Goal: Navigation & Orientation: Find specific page/section

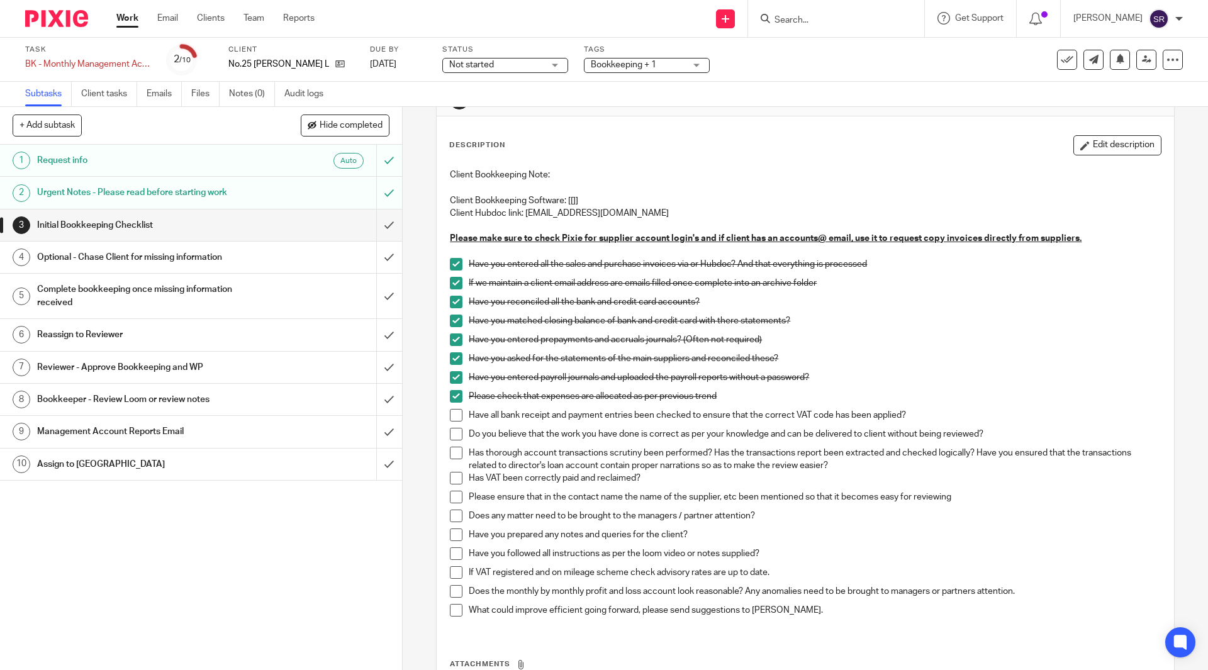
scroll to position [63, 0]
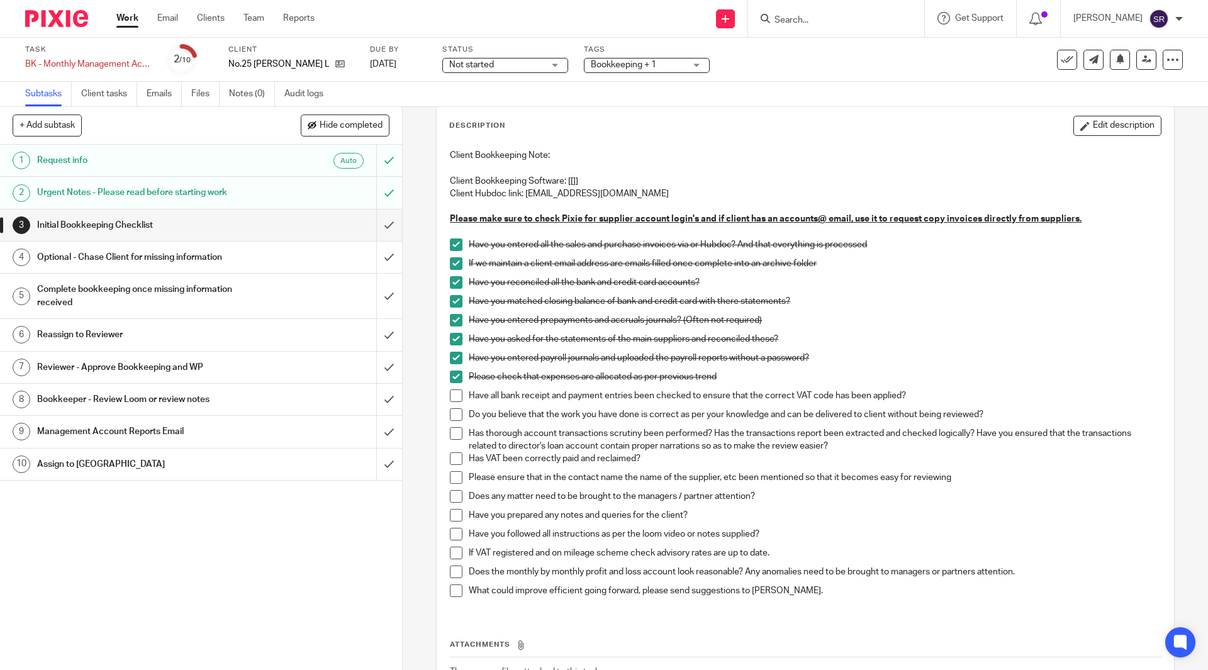
click at [450, 359] on span at bounding box center [456, 358] width 13 height 13
click at [453, 399] on span at bounding box center [456, 395] width 13 height 13
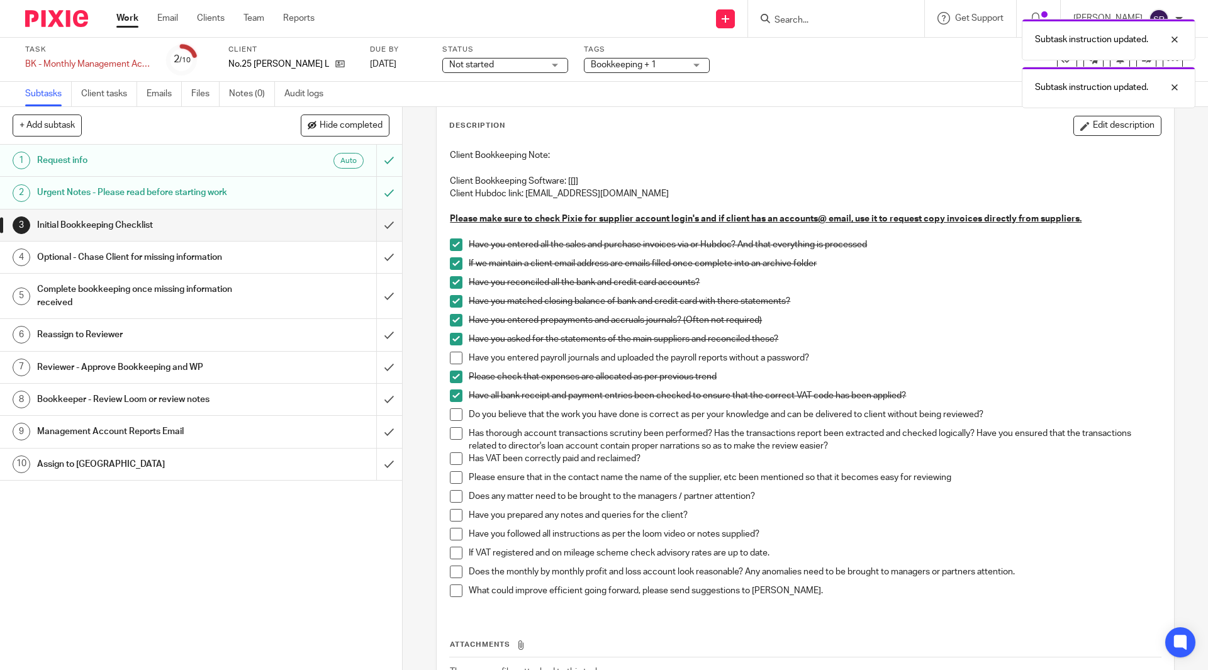
click at [453, 415] on span at bounding box center [456, 414] width 13 height 13
click at [452, 438] on span at bounding box center [456, 433] width 13 height 13
click at [452, 457] on span at bounding box center [456, 458] width 13 height 13
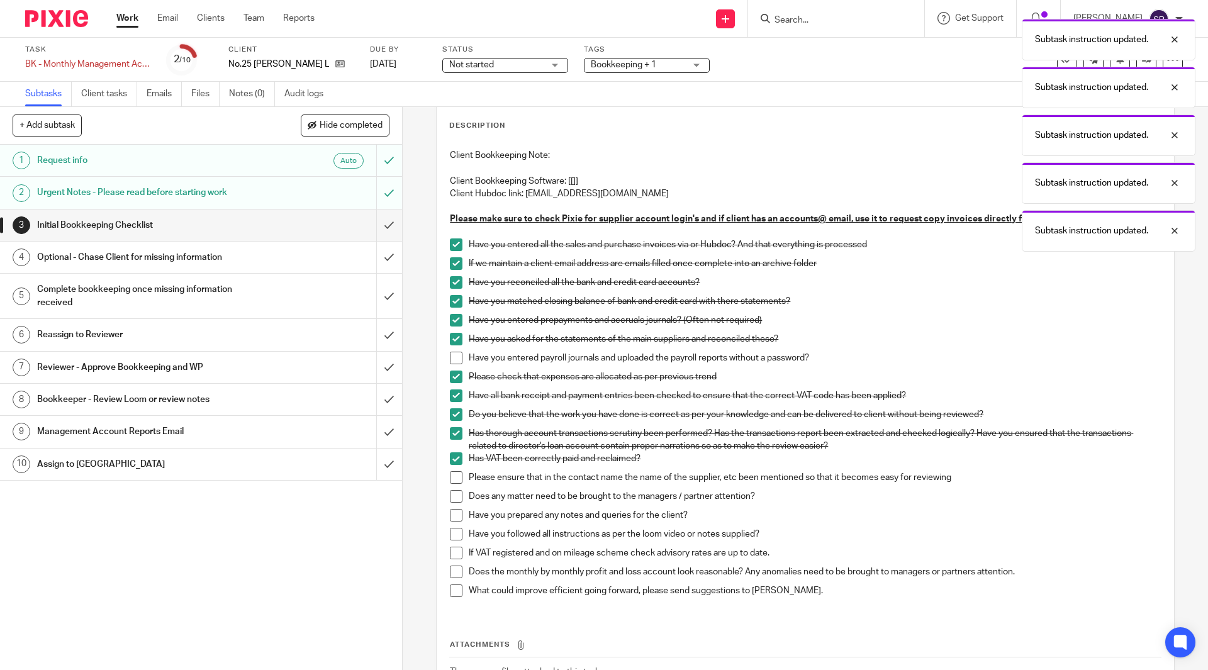
click at [454, 472] on span at bounding box center [456, 477] width 13 height 13
click at [451, 491] on span at bounding box center [456, 496] width 13 height 13
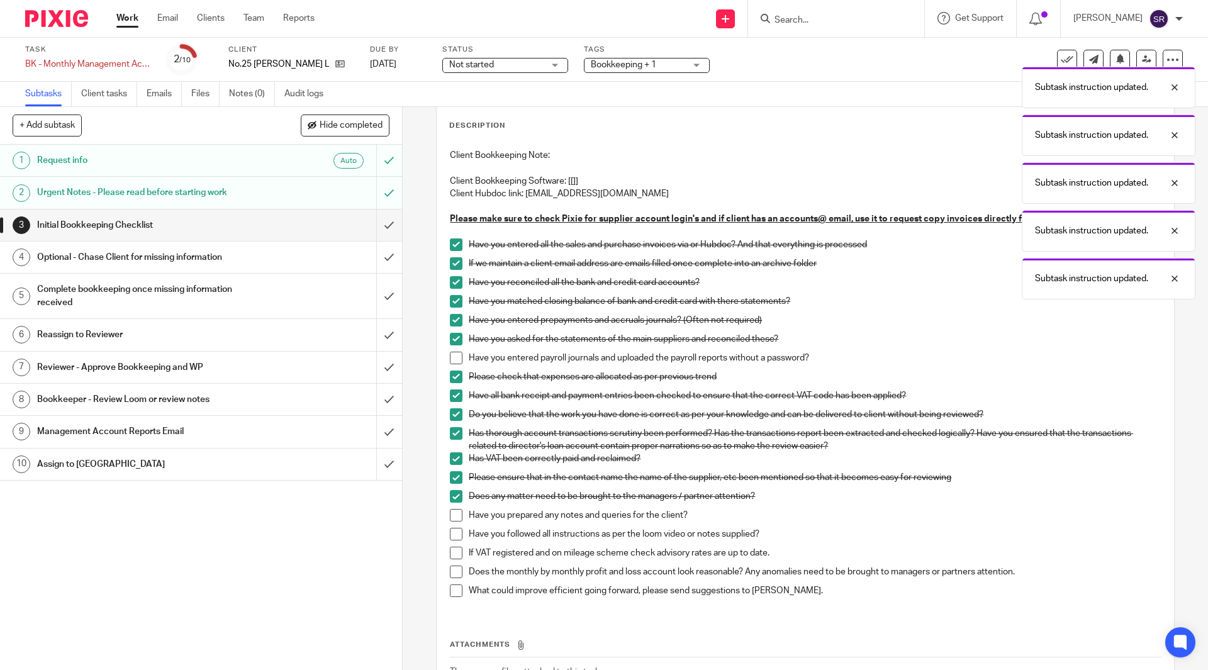
click at [451, 516] on span at bounding box center [456, 515] width 13 height 13
click at [450, 538] on span at bounding box center [456, 534] width 13 height 13
click at [454, 551] on span at bounding box center [456, 553] width 13 height 13
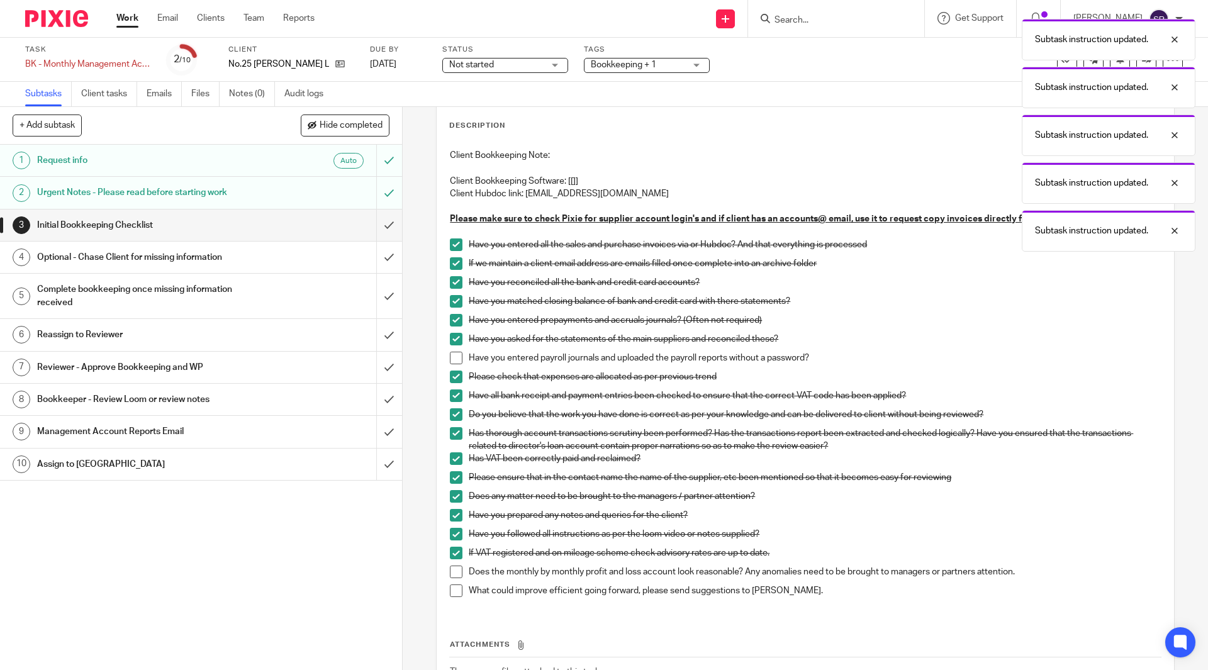
click at [123, 21] on link "Work" at bounding box center [127, 18] width 22 height 13
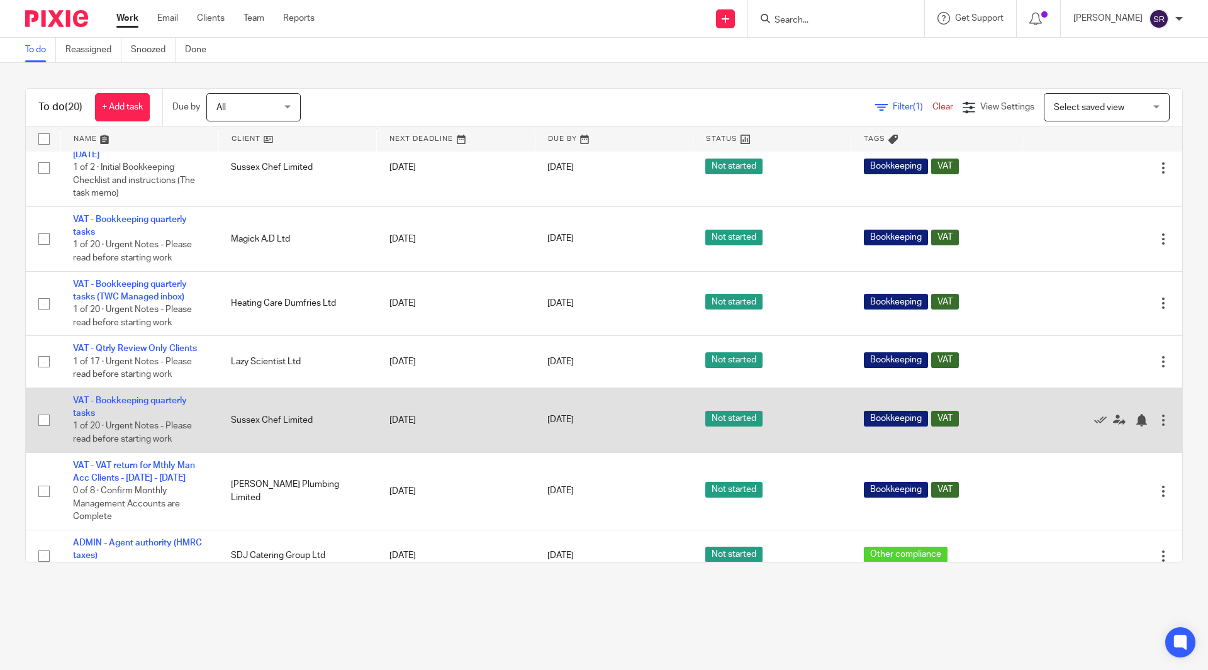
scroll to position [850, 0]
